Goal: Transaction & Acquisition: Book appointment/travel/reservation

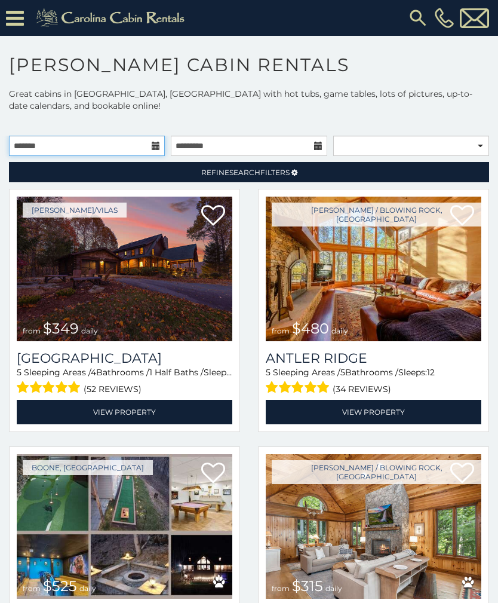
click at [107, 136] on input "text" at bounding box center [87, 146] width 156 height 20
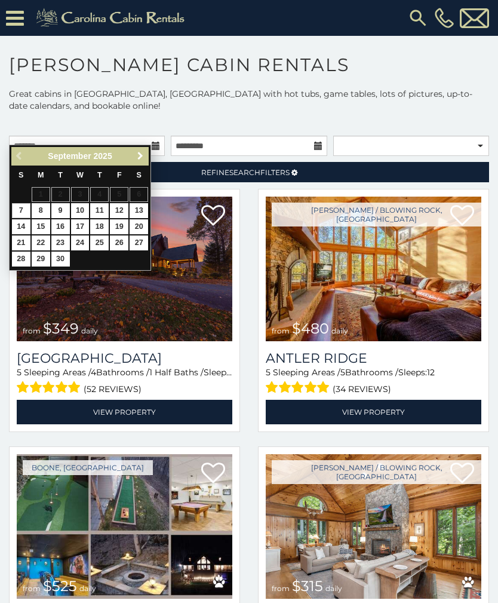
click at [138, 163] on link "Next" at bounding box center [140, 156] width 15 height 15
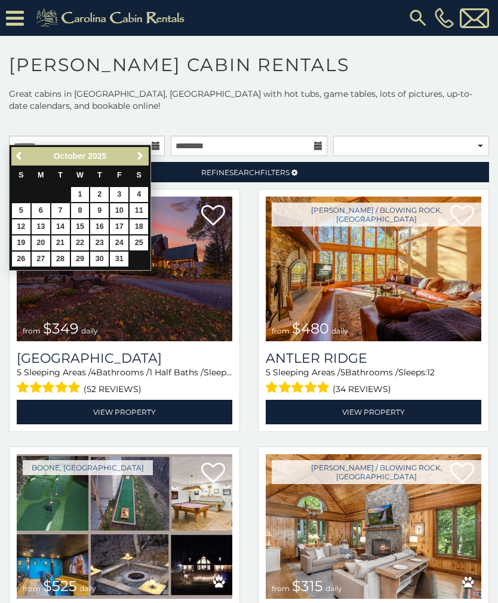
click at [123, 213] on link "10" at bounding box center [119, 210] width 19 height 15
type input "**********"
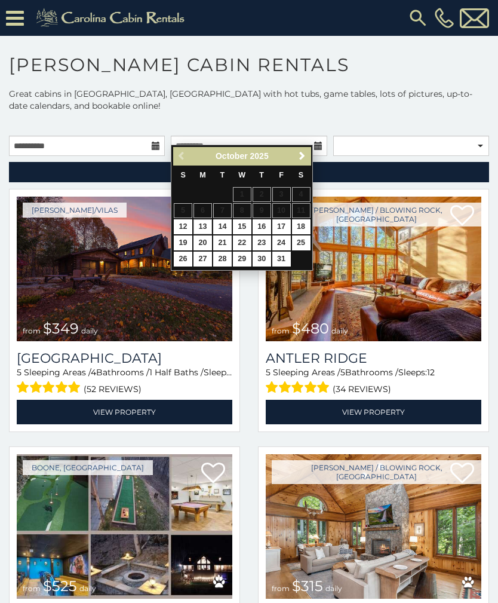
click at [204, 230] on link "13" at bounding box center [202, 226] width 19 height 15
type input "**********"
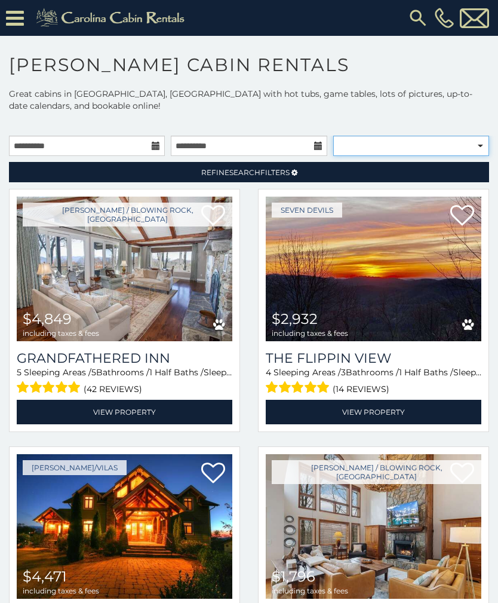
click at [385, 136] on select "**********" at bounding box center [411, 146] width 156 height 20
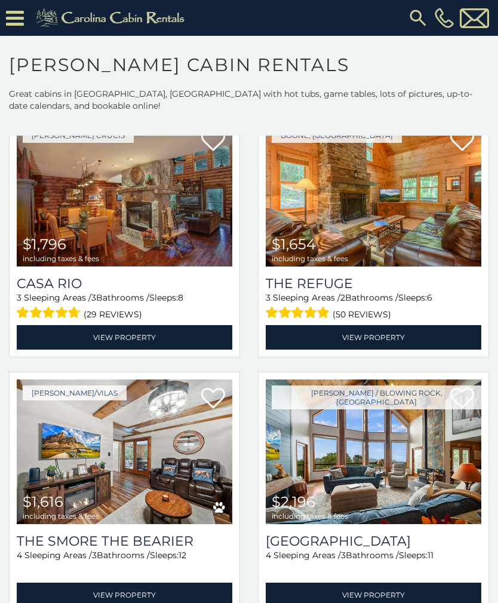
scroll to position [3164, 0]
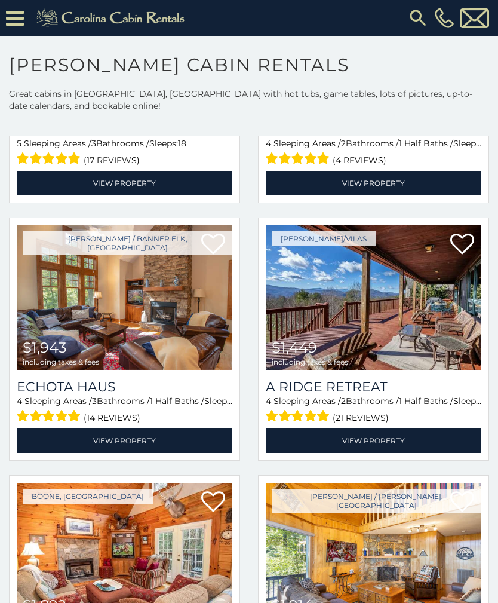
scroll to position [1001, 0]
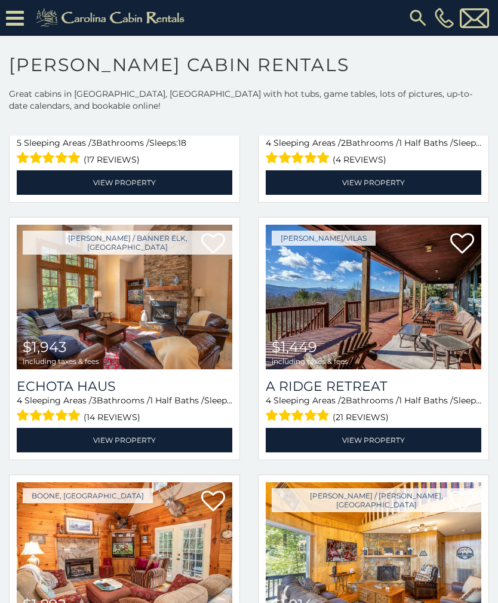
click at [361, 309] on img at bounding box center [374, 297] width 216 height 145
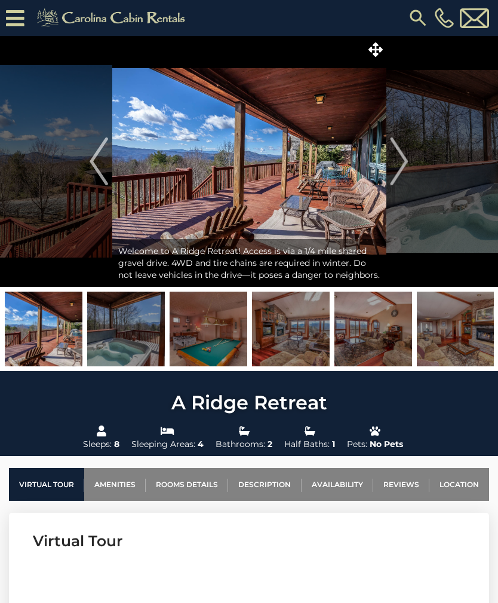
click at [125, 337] on img at bounding box center [126, 328] width 78 height 75
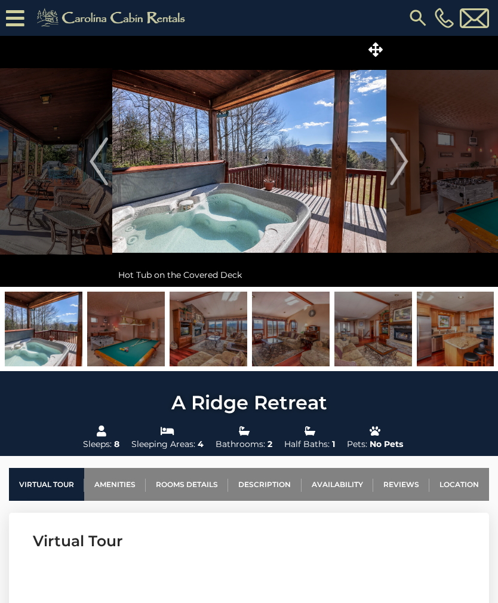
click at [218, 342] on img at bounding box center [209, 328] width 78 height 75
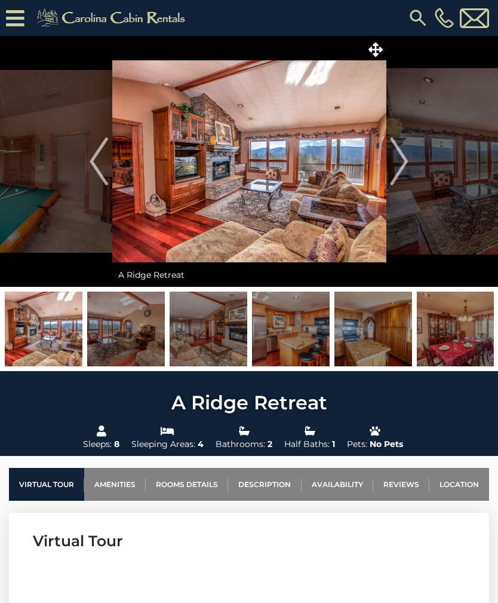
click at [273, 187] on img at bounding box center [249, 161] width 274 height 251
click at [281, 193] on img at bounding box center [249, 161] width 274 height 251
click at [270, 201] on img at bounding box center [249, 161] width 274 height 251
click at [399, 165] on img "Next" at bounding box center [400, 161] width 18 height 48
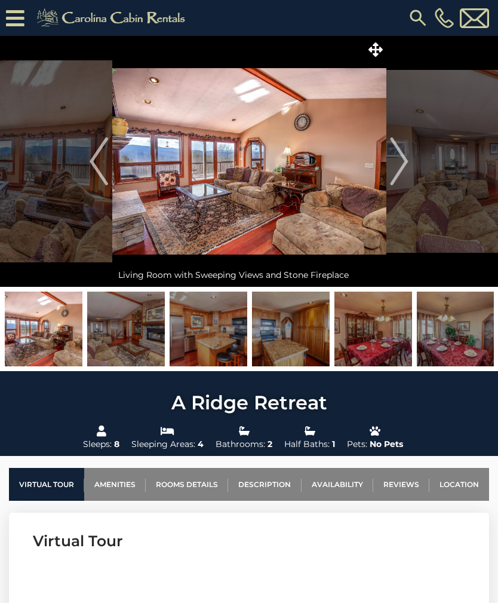
click at [405, 168] on img "Next" at bounding box center [400, 161] width 18 height 48
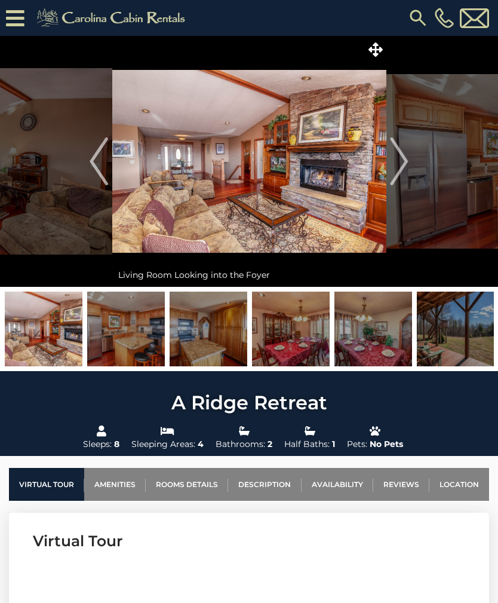
click at [404, 173] on img "Next" at bounding box center [400, 161] width 18 height 48
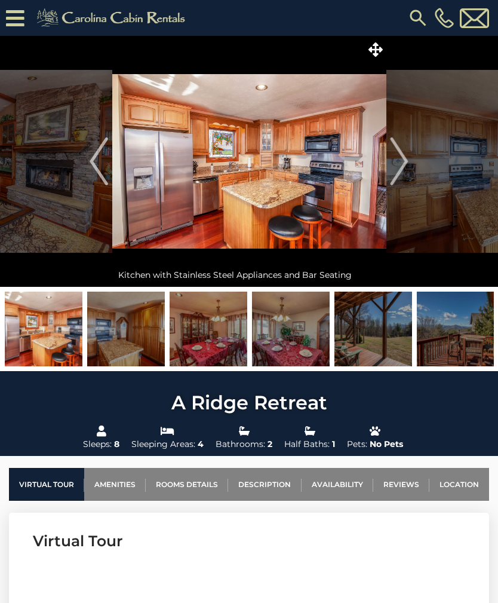
click at [404, 165] on img "Next" at bounding box center [400, 161] width 18 height 48
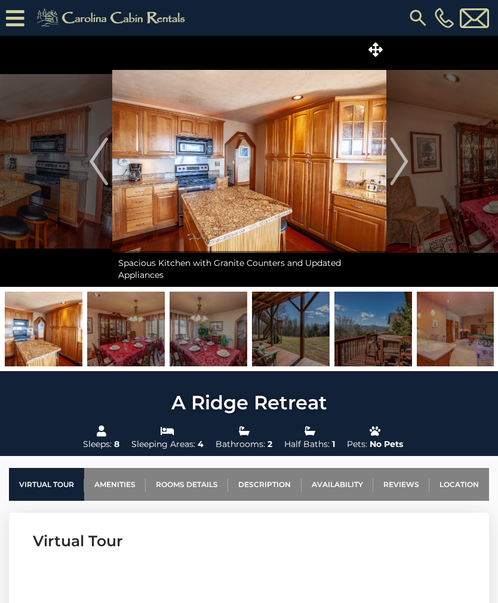
click at [404, 164] on img "Next" at bounding box center [400, 161] width 18 height 48
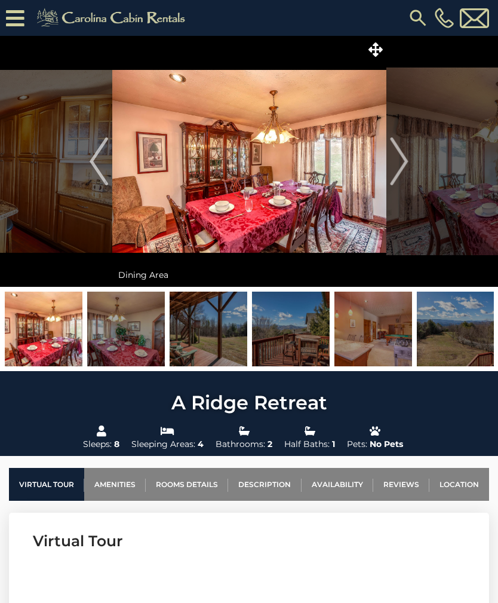
click at [406, 165] on img "Next" at bounding box center [400, 161] width 18 height 48
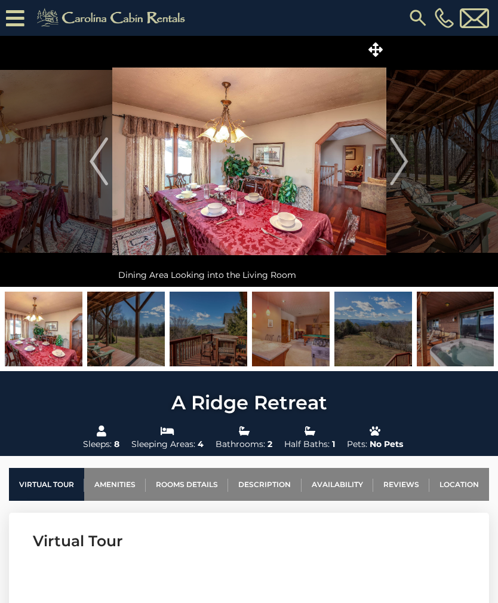
click at [404, 173] on img "Next" at bounding box center [400, 161] width 18 height 48
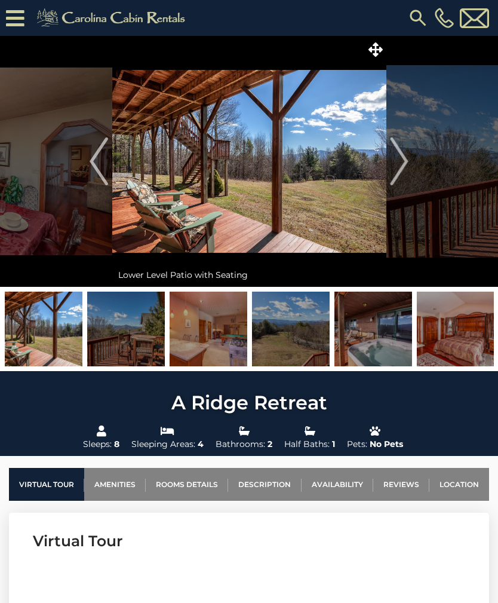
click at [405, 173] on img "Next" at bounding box center [400, 161] width 18 height 48
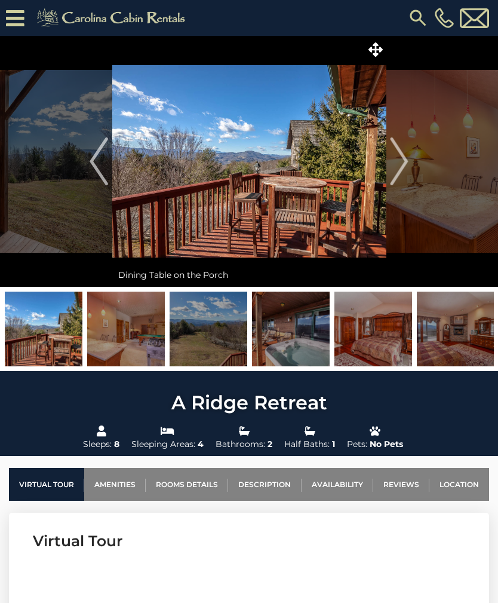
click at [405, 164] on img "Next" at bounding box center [400, 161] width 18 height 48
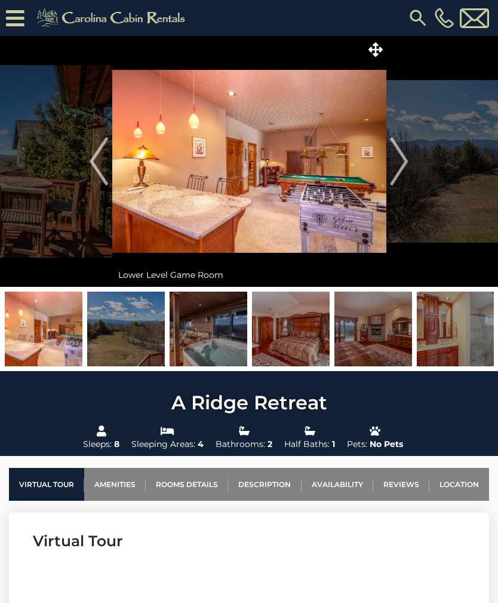
click at [107, 166] on img "Previous" at bounding box center [99, 161] width 18 height 48
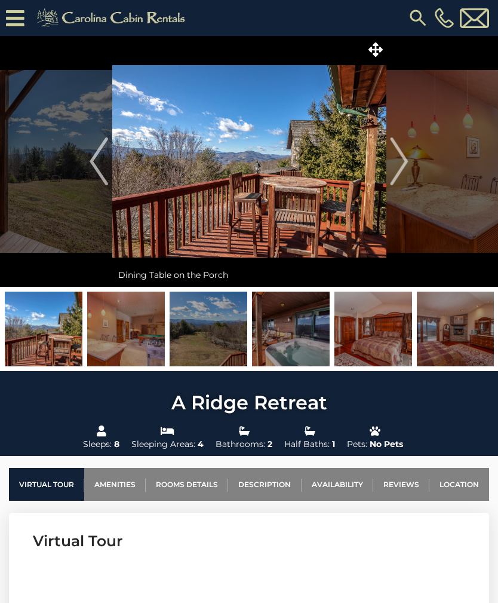
click at [408, 171] on img "Next" at bounding box center [400, 161] width 18 height 48
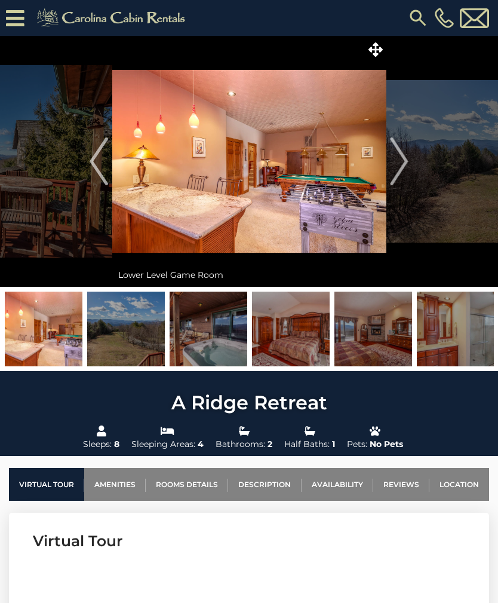
click at [405, 167] on img "Next" at bounding box center [400, 161] width 18 height 48
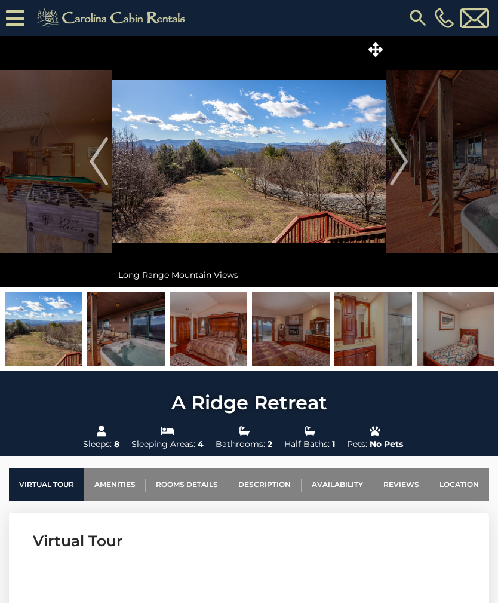
click at [405, 160] on img "Next" at bounding box center [400, 161] width 18 height 48
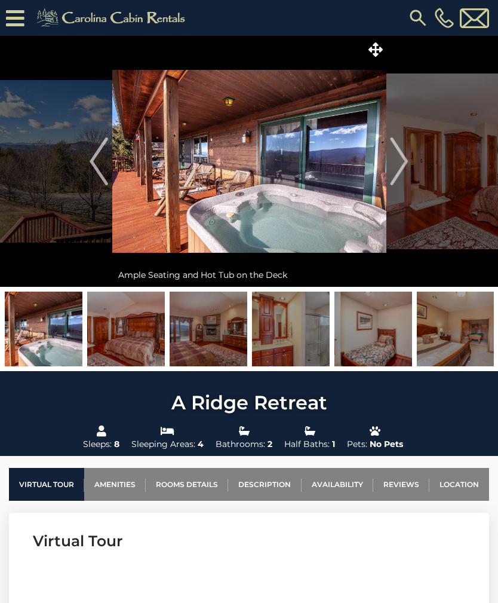
click at [404, 162] on img "Next" at bounding box center [400, 161] width 18 height 48
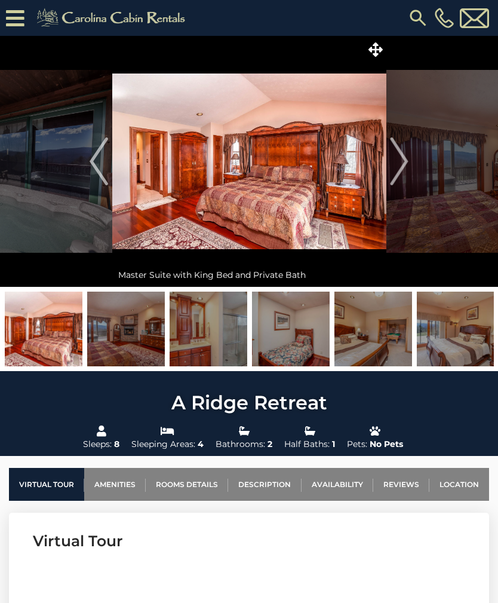
click at [403, 173] on img "Next" at bounding box center [400, 161] width 18 height 48
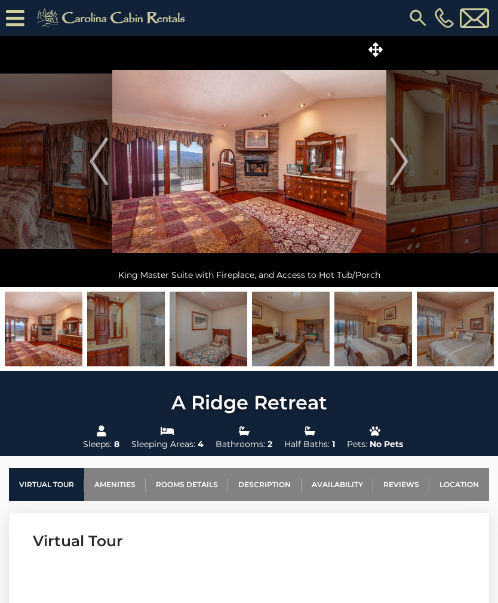
click at [406, 174] on img "Next" at bounding box center [400, 161] width 18 height 48
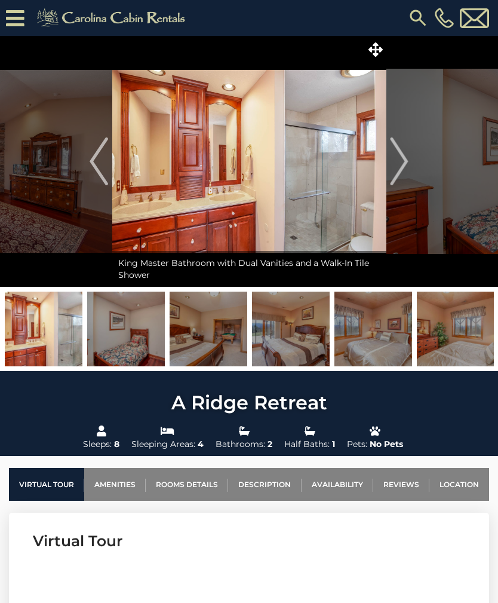
click at [399, 175] on img "Next" at bounding box center [400, 161] width 18 height 48
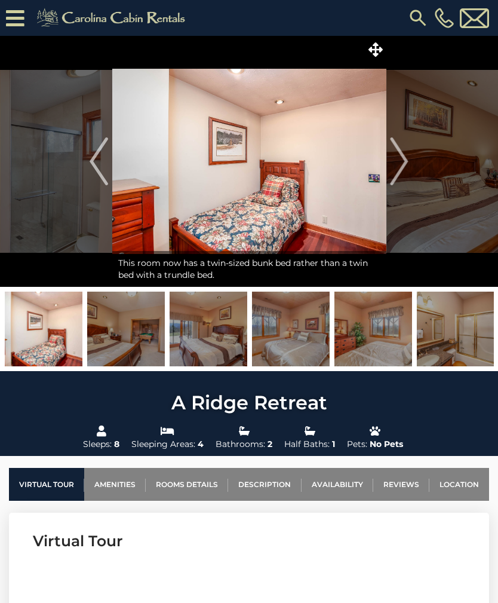
click at [404, 164] on img "Next" at bounding box center [400, 161] width 18 height 48
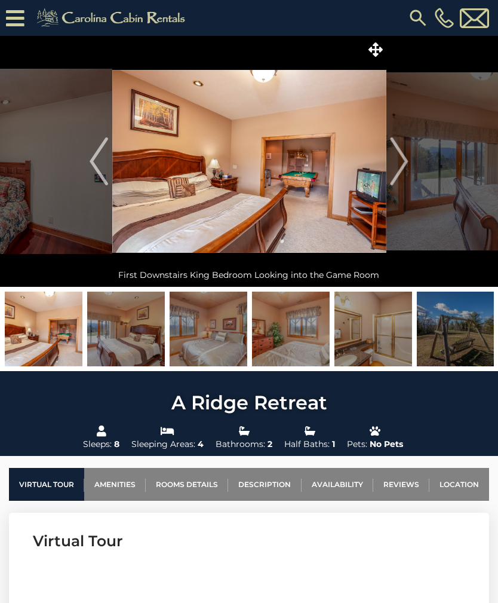
click at [404, 176] on img "Next" at bounding box center [400, 161] width 18 height 48
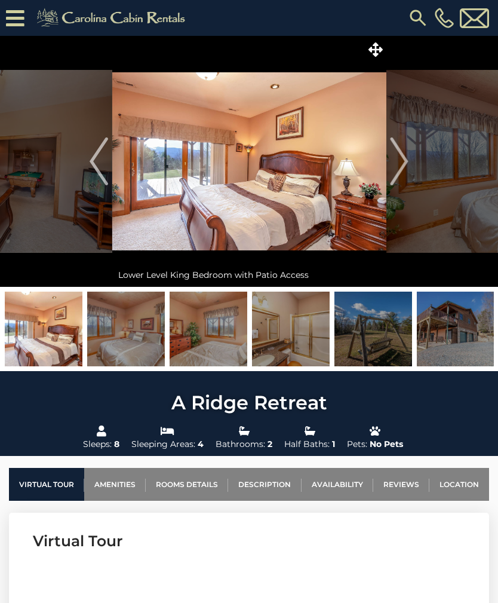
click at [405, 174] on img "Next" at bounding box center [400, 161] width 18 height 48
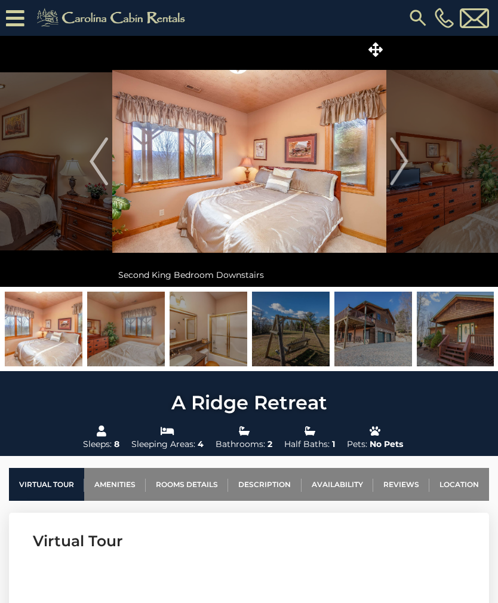
click at [402, 176] on img "Next" at bounding box center [400, 161] width 18 height 48
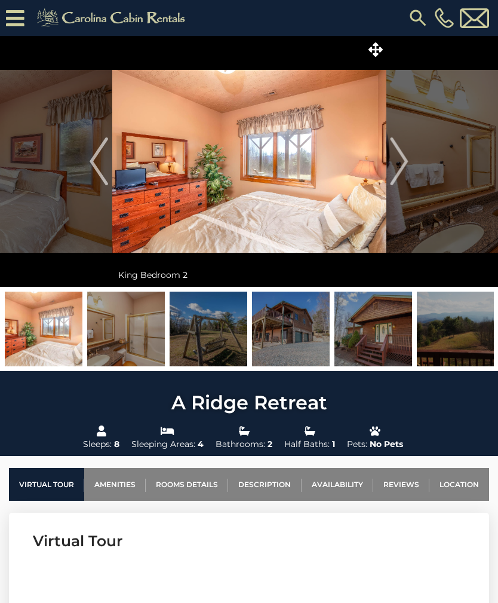
click at [402, 174] on img "Next" at bounding box center [400, 161] width 18 height 48
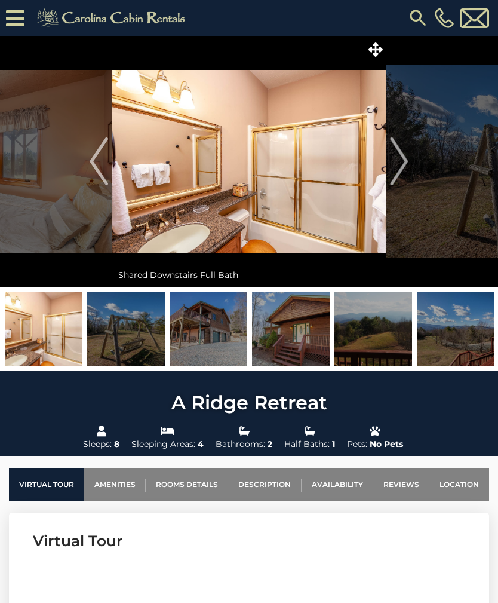
click at [22, 20] on icon at bounding box center [15, 18] width 19 height 21
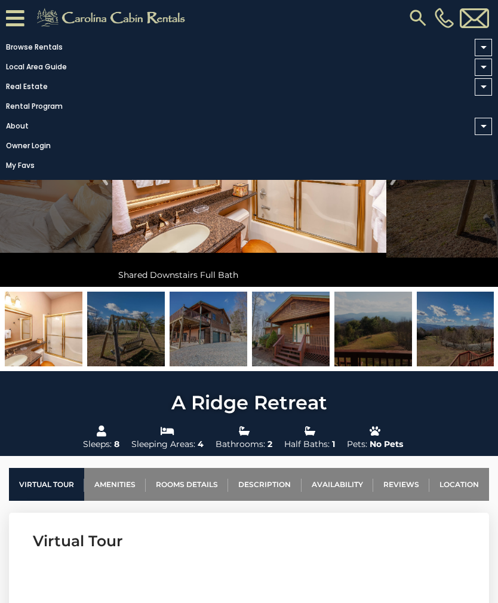
click at [46, 54] on link "Browse Rentals" at bounding box center [246, 47] width 492 height 17
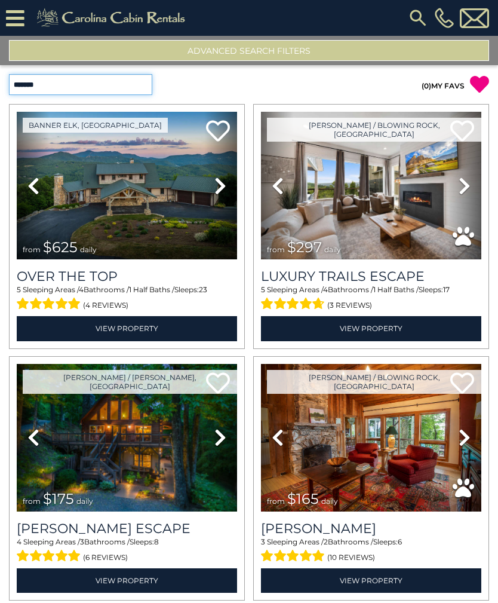
click at [136, 87] on select "**********" at bounding box center [80, 84] width 143 height 21
click at [271, 50] on button "Advanced Search Filters" at bounding box center [249, 50] width 480 height 21
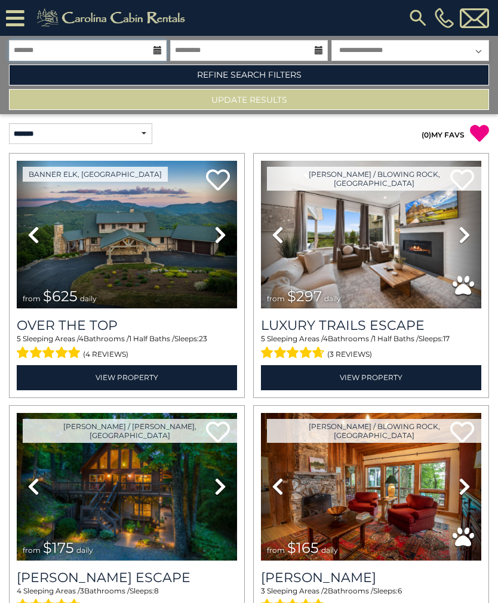
click at [119, 58] on input "text" at bounding box center [88, 50] width 158 height 21
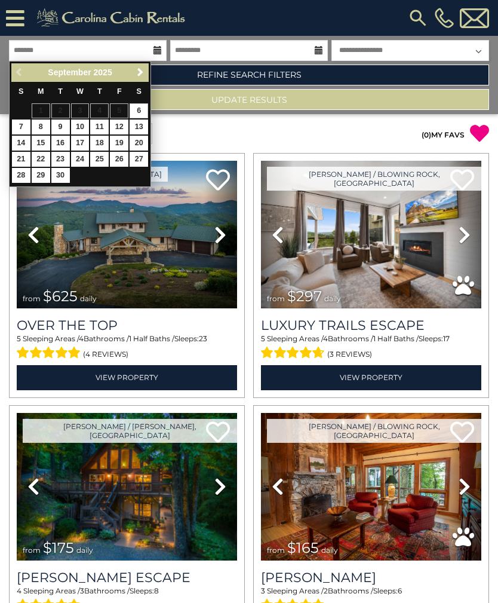
click at [142, 78] on link "Next" at bounding box center [140, 72] width 15 height 15
click at [122, 129] on link "10" at bounding box center [119, 126] width 19 height 15
type input "********"
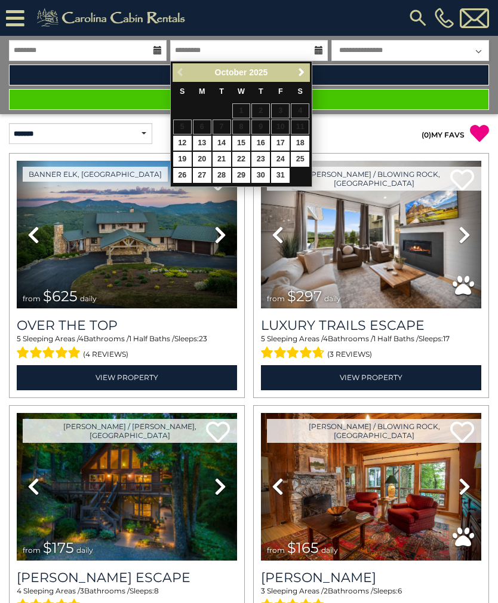
click at [208, 143] on link "13" at bounding box center [202, 143] width 19 height 15
type input "********"
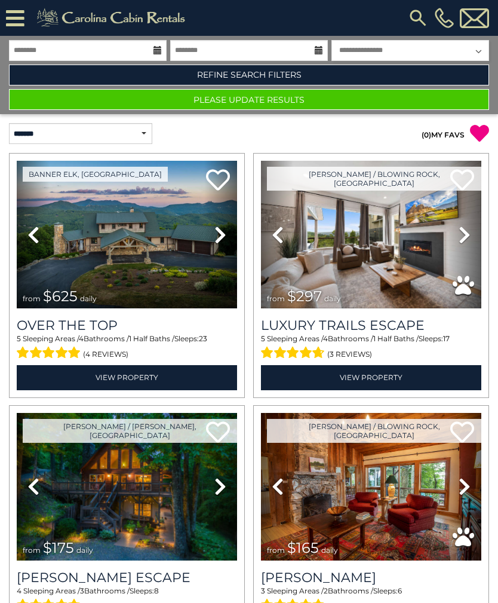
click at [263, 78] on link "Refine Search Filters" at bounding box center [249, 74] width 480 height 21
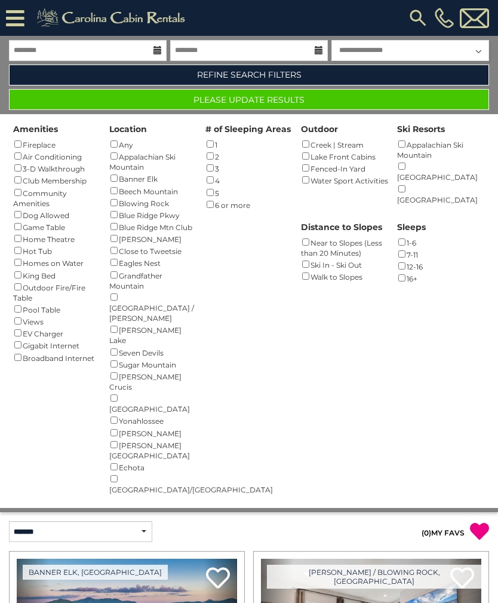
click at [306, 102] on button "Please Update Results" at bounding box center [249, 99] width 480 height 21
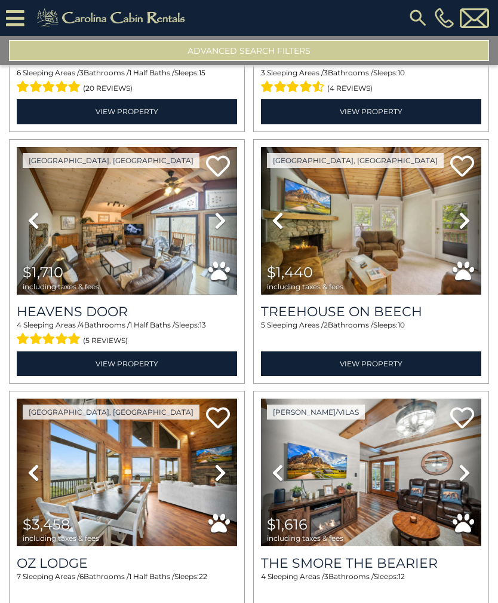
scroll to position [720, 0]
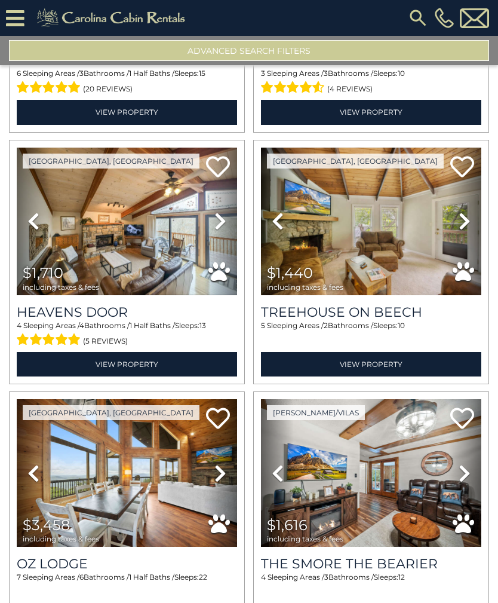
click at [358, 249] on img at bounding box center [371, 220] width 220 height 147
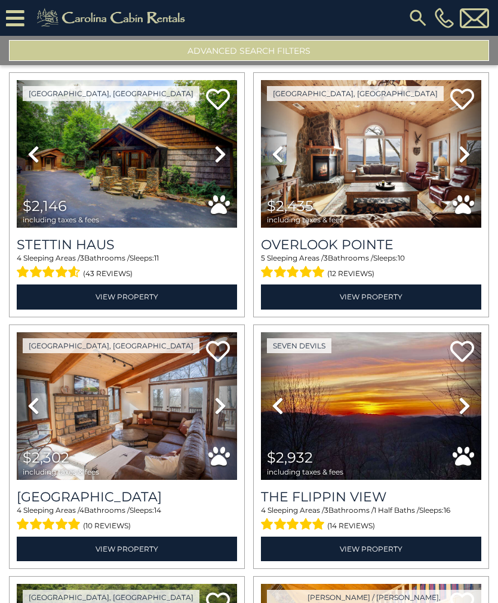
scroll to position [31, 0]
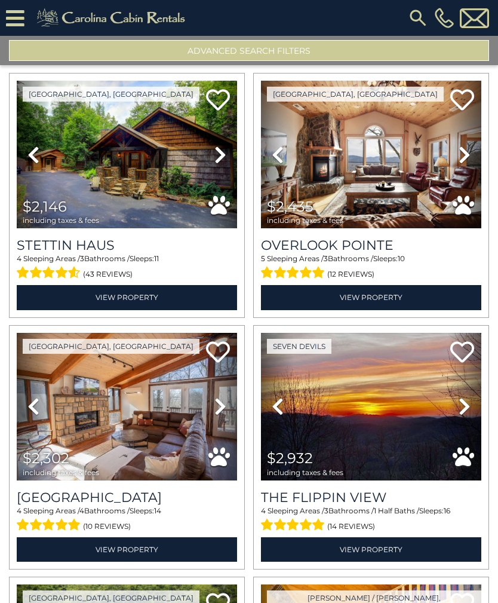
click at [375, 174] on img at bounding box center [371, 154] width 220 height 147
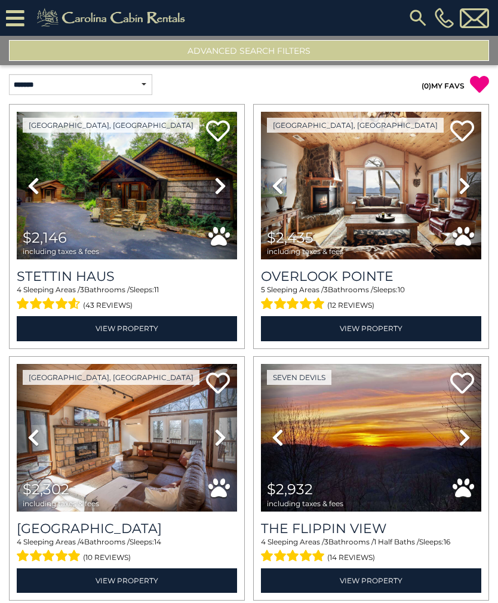
scroll to position [0, 0]
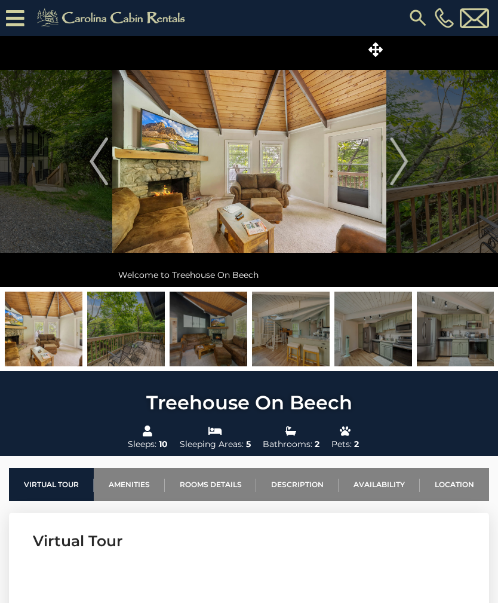
click at [105, 156] on img "Previous" at bounding box center [99, 161] width 18 height 48
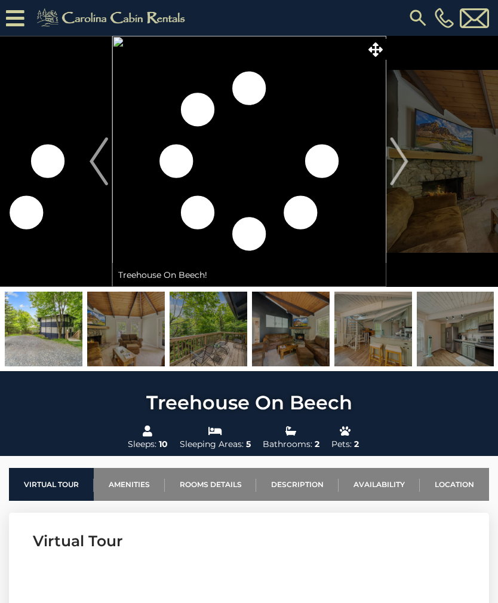
click at [412, 167] on button "Next" at bounding box center [399, 161] width 27 height 251
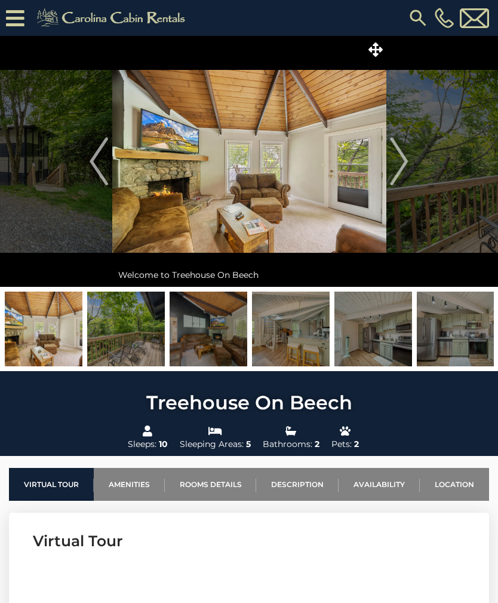
click at [409, 165] on button "Next" at bounding box center [399, 161] width 27 height 251
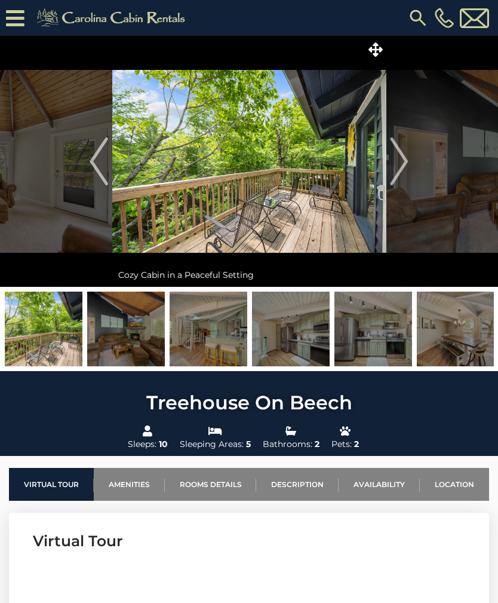
click at [406, 170] on img "Next" at bounding box center [400, 161] width 18 height 48
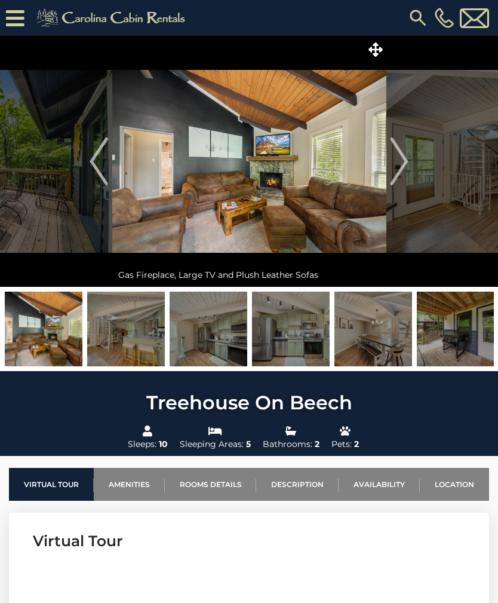
click at [405, 166] on img "Next" at bounding box center [400, 161] width 18 height 48
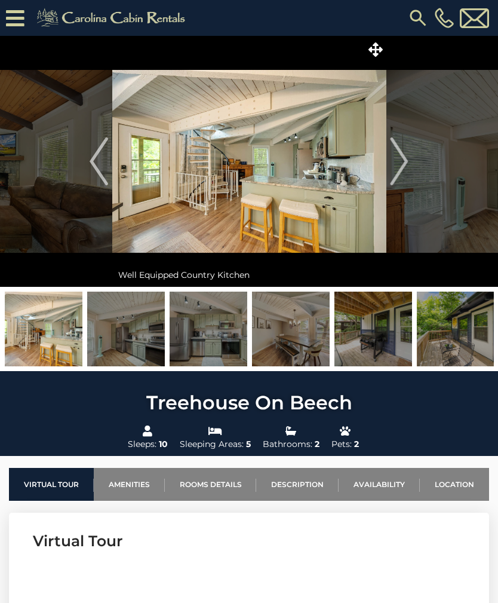
click at [408, 169] on button "Next" at bounding box center [399, 161] width 27 height 251
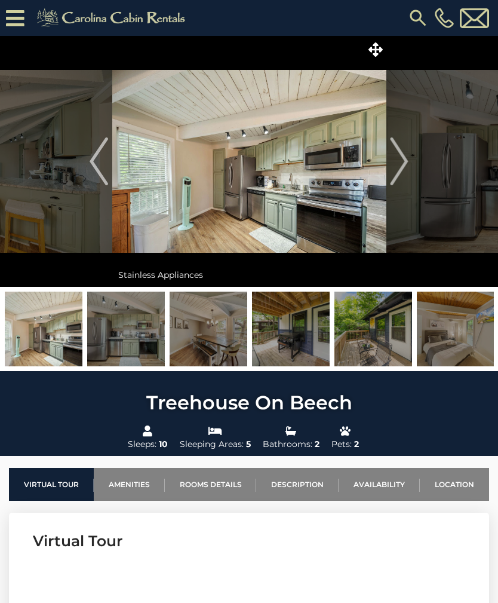
click at [407, 158] on img "Next" at bounding box center [400, 161] width 18 height 48
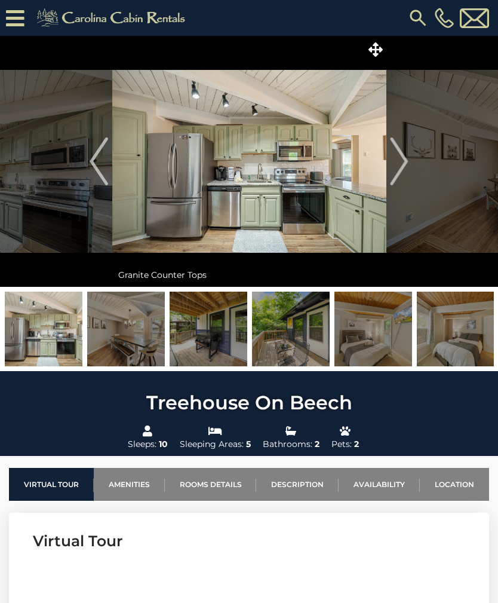
click at [406, 165] on img "Next" at bounding box center [400, 161] width 18 height 48
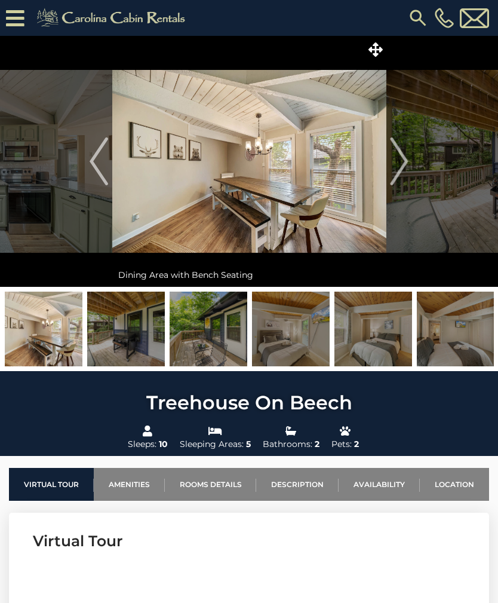
click at [410, 174] on button "Next" at bounding box center [399, 161] width 27 height 251
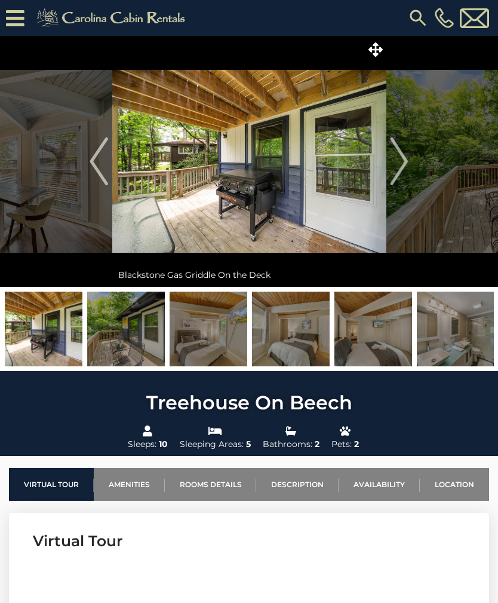
click at [406, 169] on img "Next" at bounding box center [400, 161] width 18 height 48
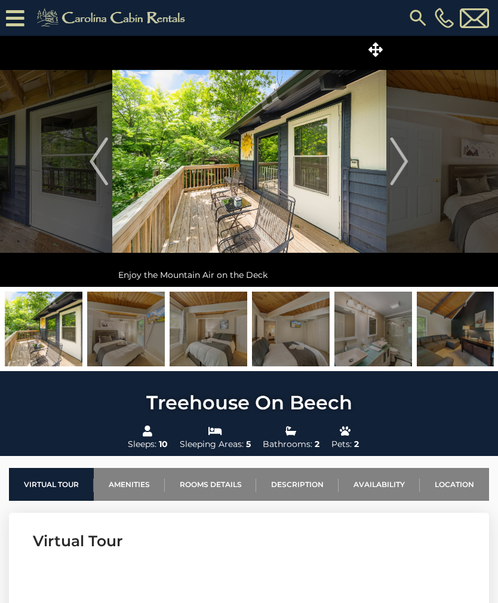
click at [408, 168] on img "Next" at bounding box center [400, 161] width 18 height 48
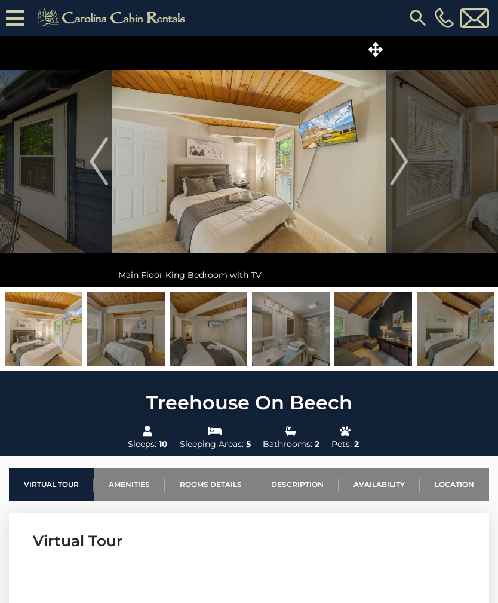
click at [405, 163] on img "Next" at bounding box center [400, 161] width 18 height 48
